Goal: Task Accomplishment & Management: Manage account settings

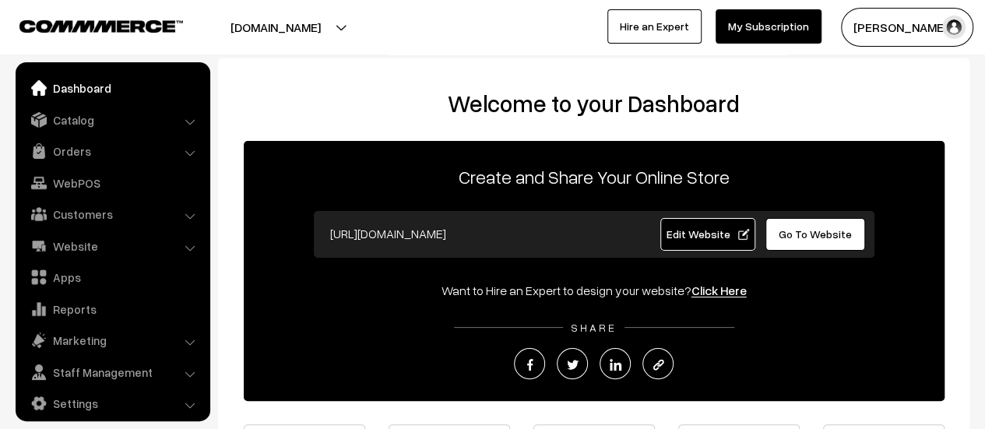
scroll to position [11, 0]
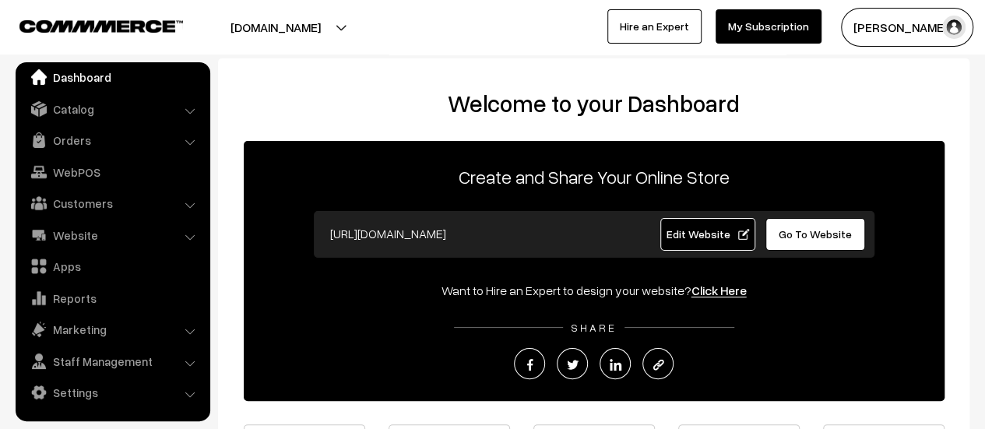
click at [705, 237] on span "Edit Website" at bounding box center [706, 233] width 83 height 13
click at [108, 389] on link "Settings" at bounding box center [111, 392] width 185 height 28
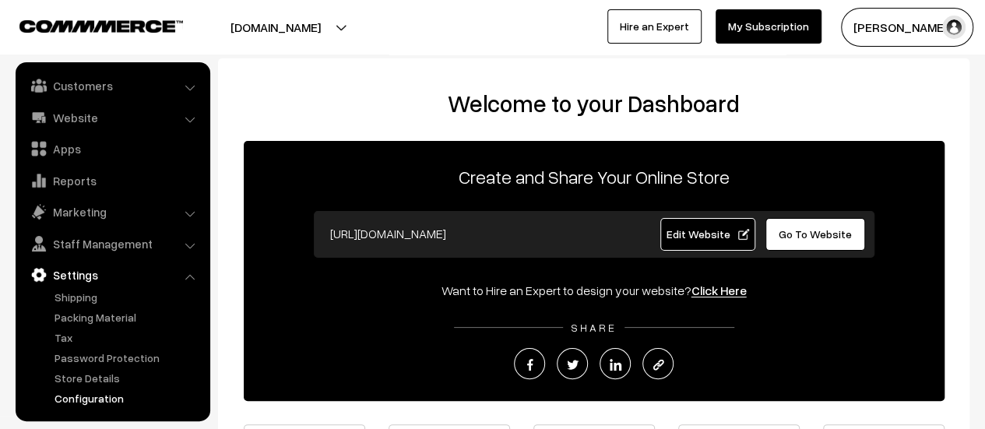
click at [96, 393] on link "Configuration" at bounding box center [128, 398] width 154 height 16
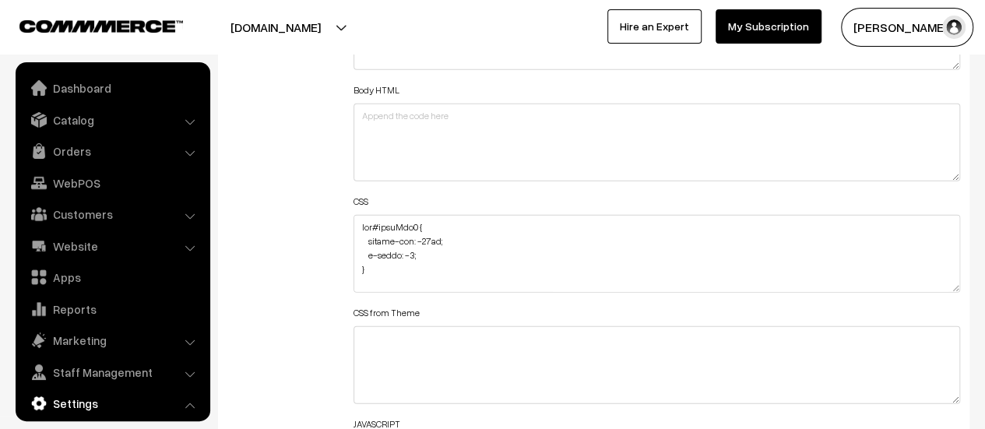
scroll to position [1252, 0]
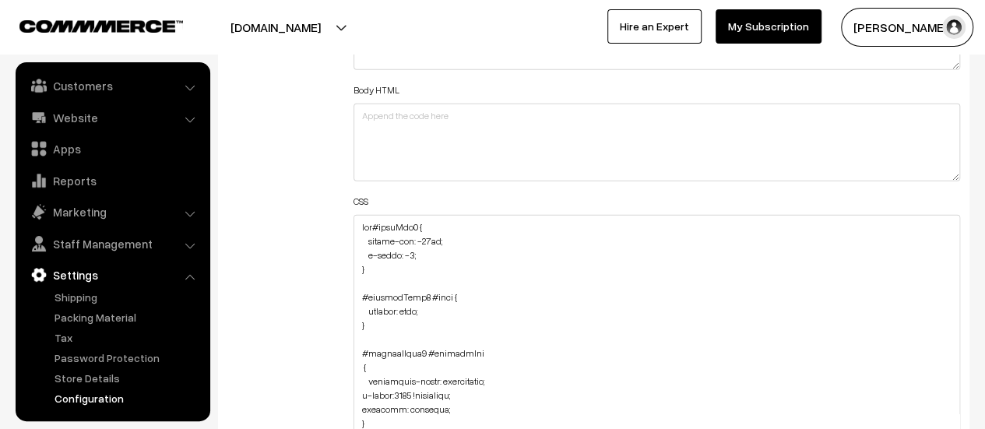
drag, startPoint x: 953, startPoint y: 286, endPoint x: 946, endPoint y: 465, distance: 179.9
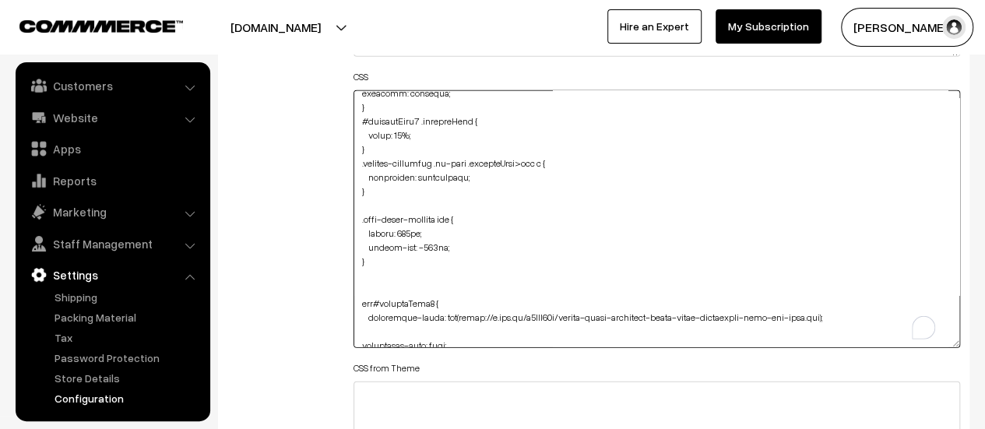
scroll to position [191, 0]
drag, startPoint x: 464, startPoint y: 219, endPoint x: 356, endPoint y: 212, distance: 108.4
click at [356, 212] on textarea "To enrich screen reader interactions, please activate Accessibility in Grammarl…" at bounding box center [656, 219] width 606 height 258
drag, startPoint x: 436, startPoint y: 244, endPoint x: 427, endPoint y: 244, distance: 8.6
click at [427, 244] on textarea "To enrich screen reader interactions, please activate Accessibility in Grammarl…" at bounding box center [656, 219] width 606 height 258
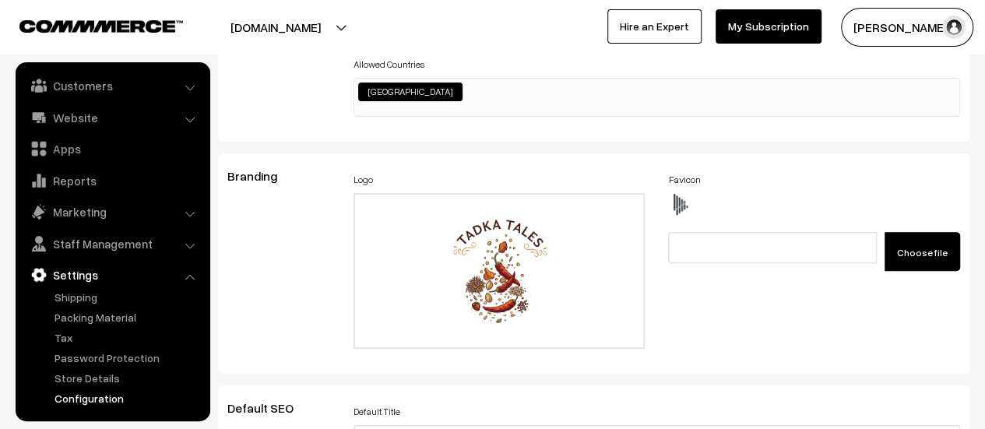
scroll to position [0, 0]
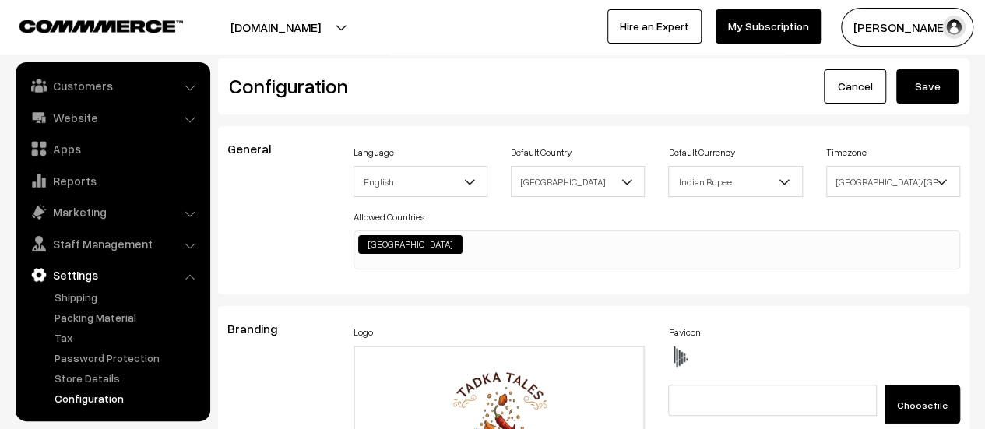
type textarea "img#homeImg2 { margin-top: -86px; z-index: -1; } #productType1 #name { display:…"
click at [911, 92] on button "Save" at bounding box center [927, 86] width 62 height 34
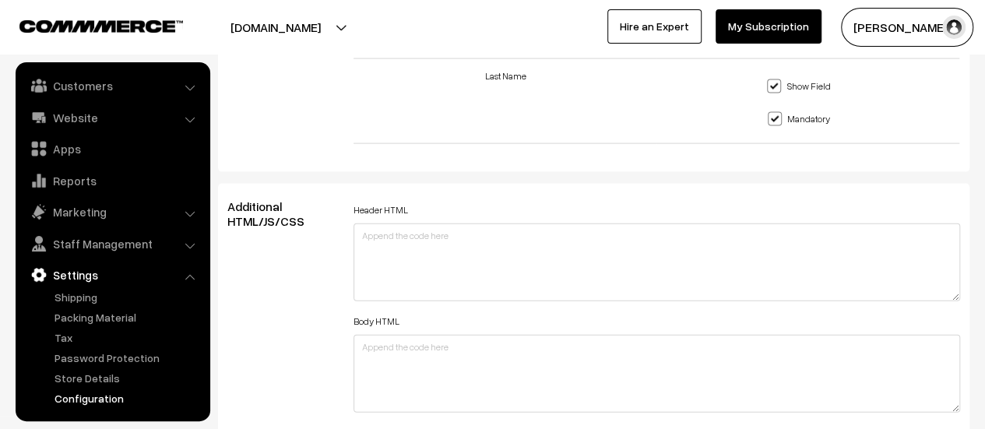
scroll to position [1868, 0]
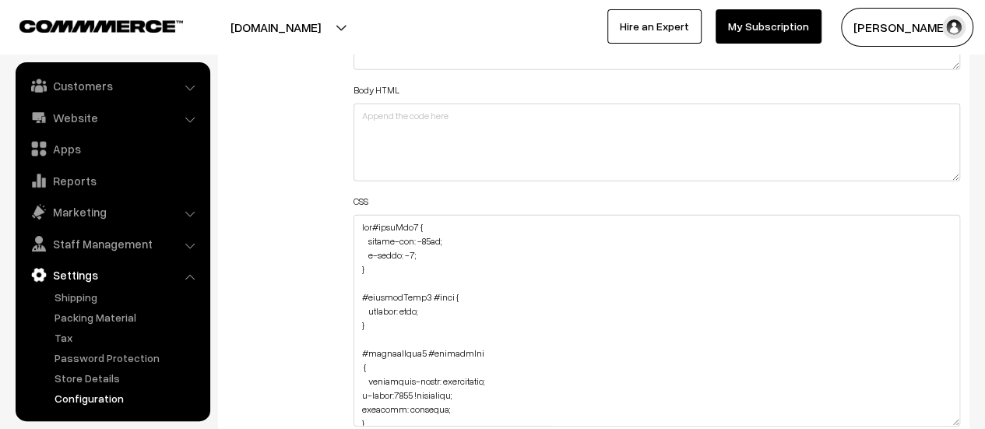
drag, startPoint x: 953, startPoint y: 287, endPoint x: 934, endPoint y: 423, distance: 136.7
click at [934, 423] on textarea at bounding box center [656, 321] width 606 height 212
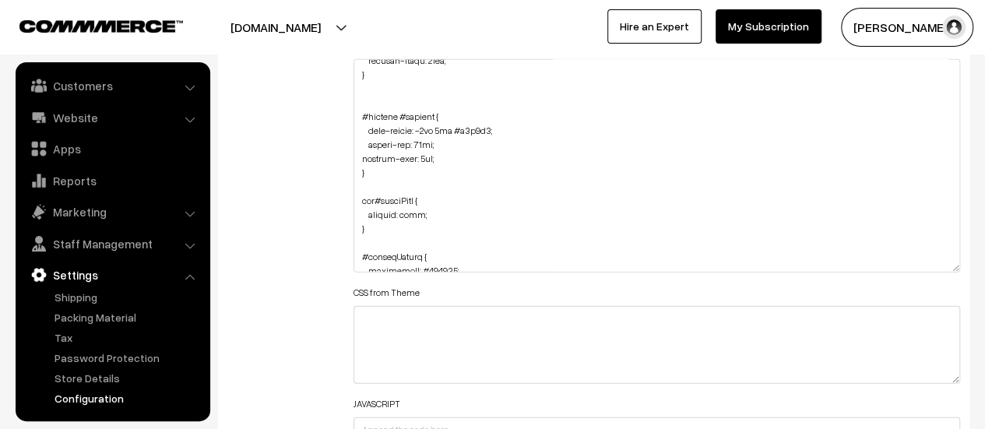
scroll to position [527, 0]
